Goal: Download file/media

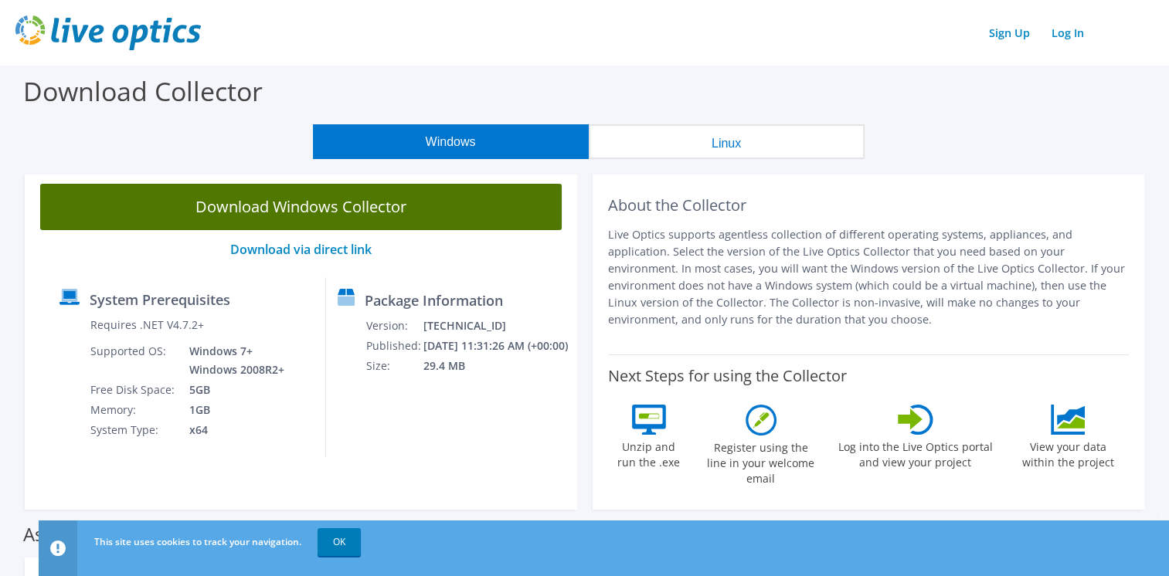
click at [320, 209] on link "Download Windows Collector" at bounding box center [300, 207] width 521 height 46
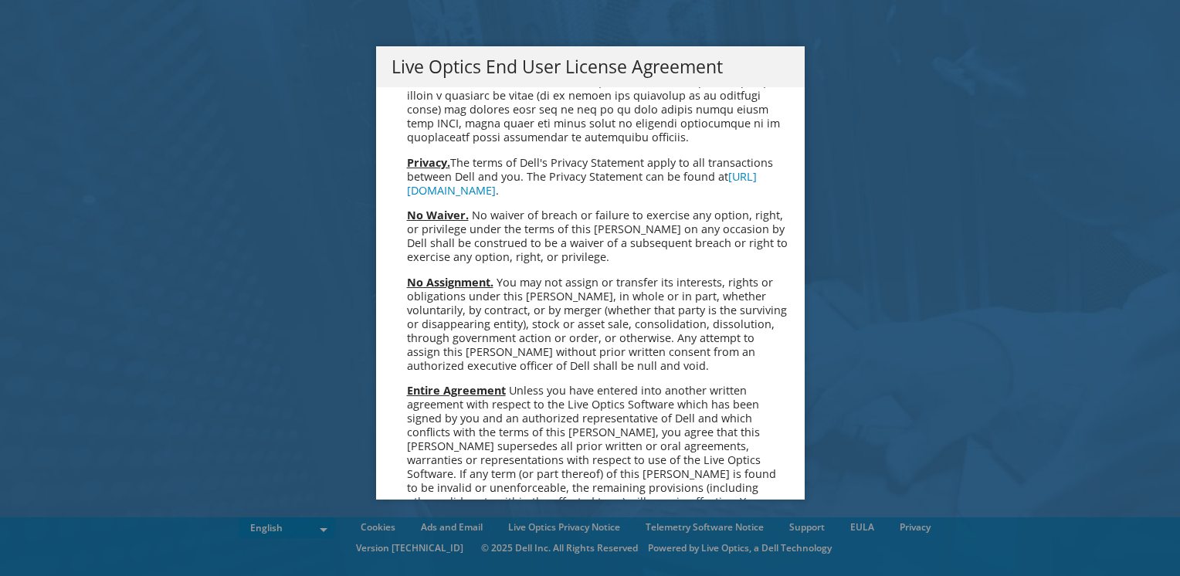
scroll to position [5840, 0]
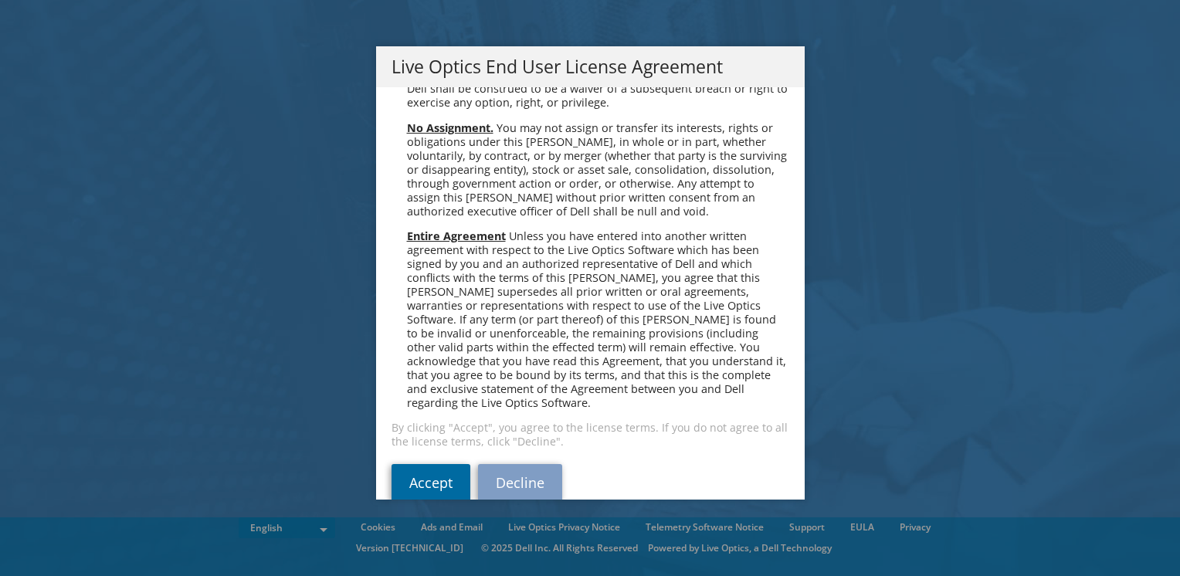
click at [439, 464] on link "Accept" at bounding box center [431, 482] width 79 height 37
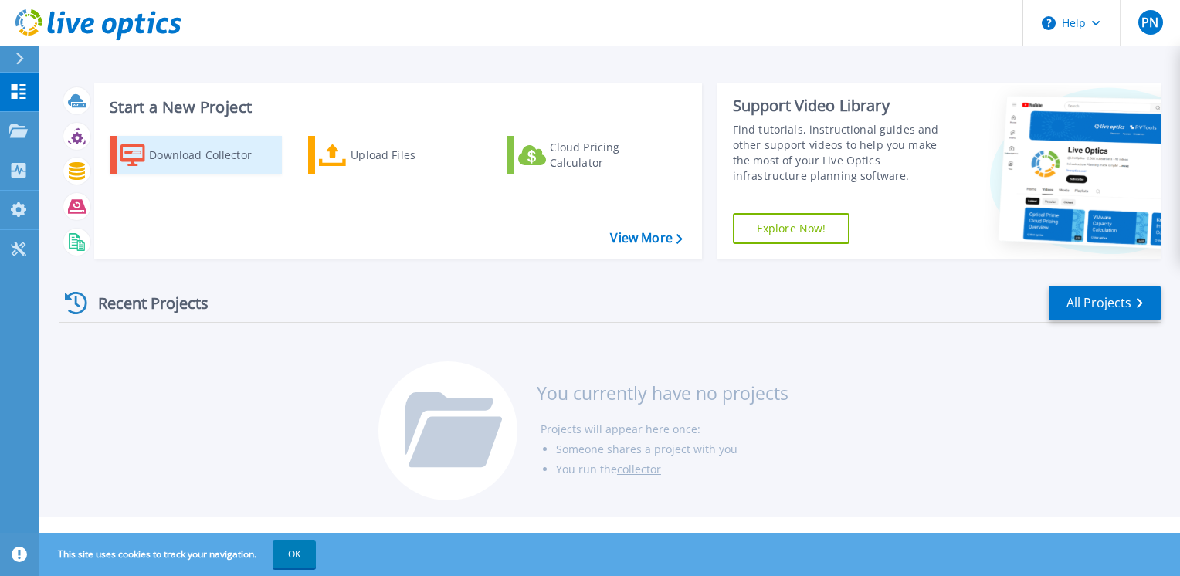
click at [204, 155] on div "Download Collector" at bounding box center [211, 155] width 124 height 31
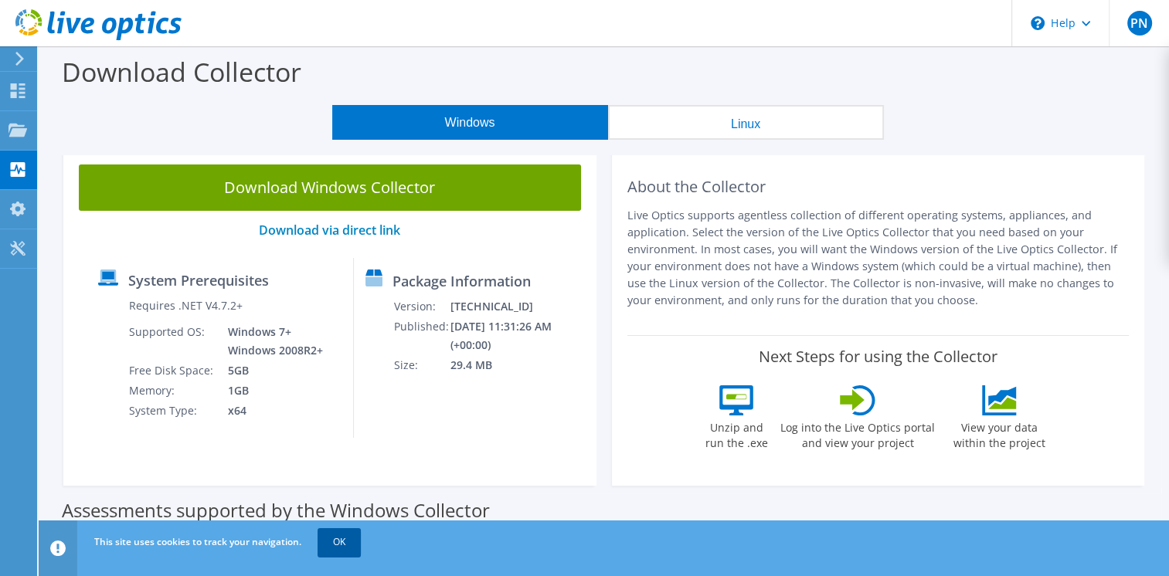
click at [340, 550] on link "OK" at bounding box center [338, 542] width 43 height 28
